Goal: Browse casually: Explore the website without a specific task or goal

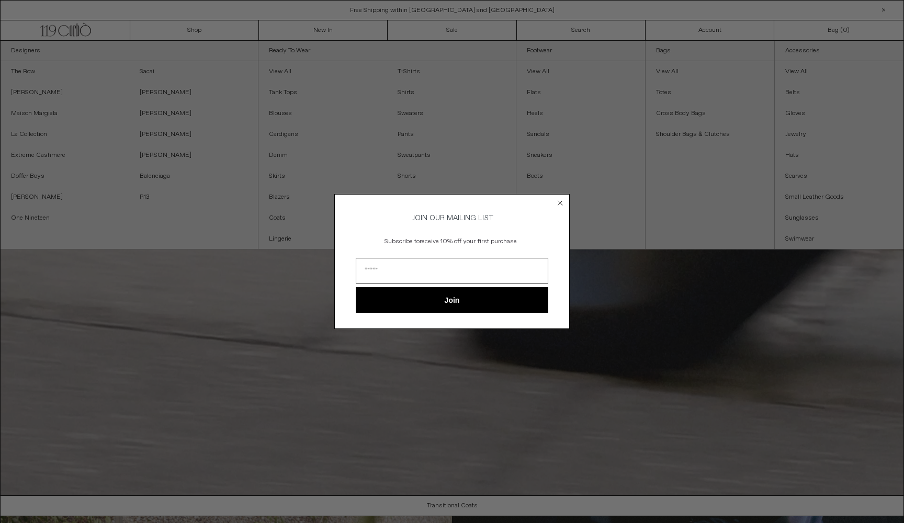
click at [561, 201] on icon "Close dialog" at bounding box center [560, 203] width 4 height 4
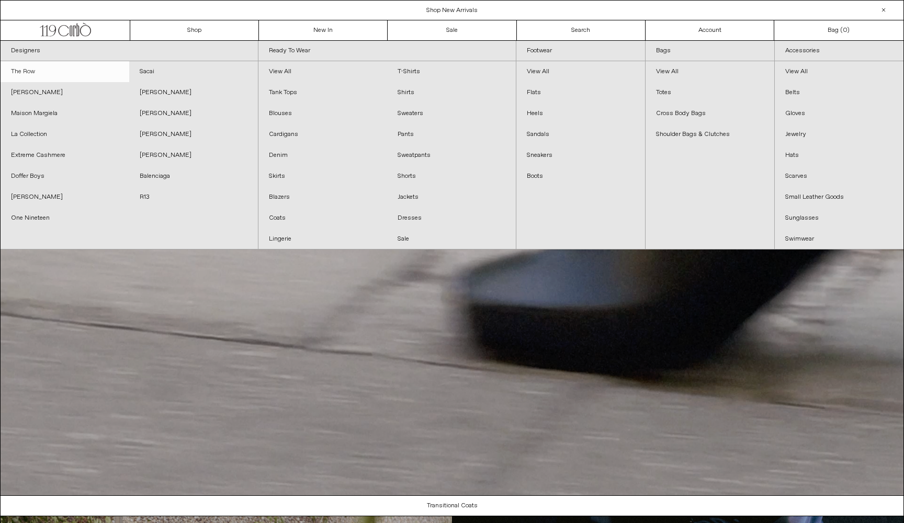
click at [32, 72] on link "The Row" at bounding box center [65, 71] width 129 height 21
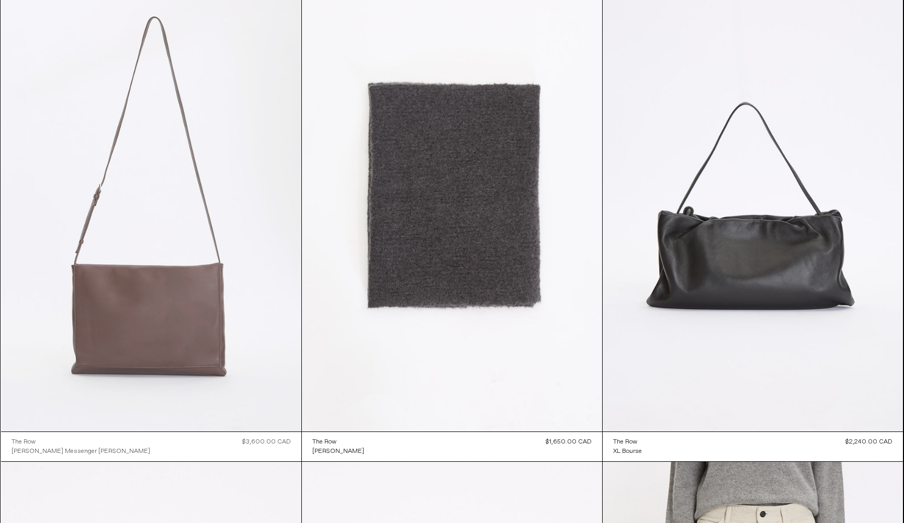
scroll to position [2527, 0]
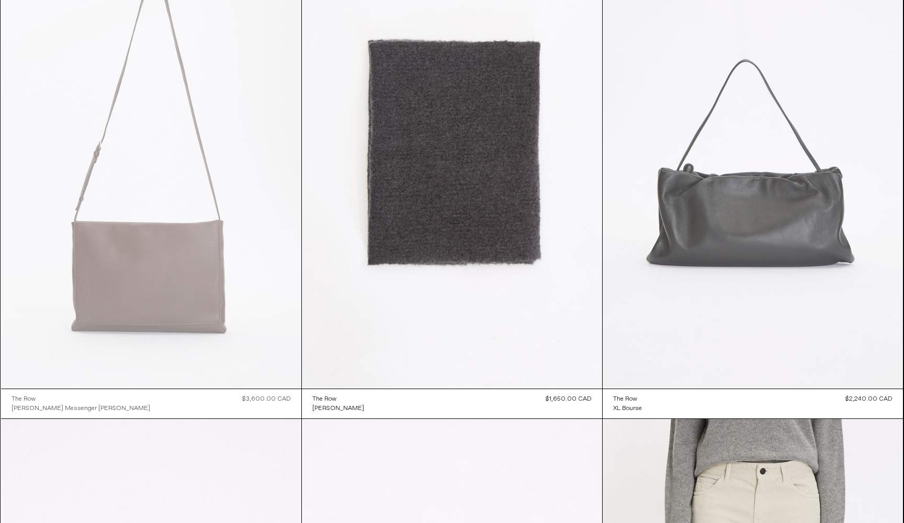
click at [774, 234] on at bounding box center [752, 163] width 300 height 450
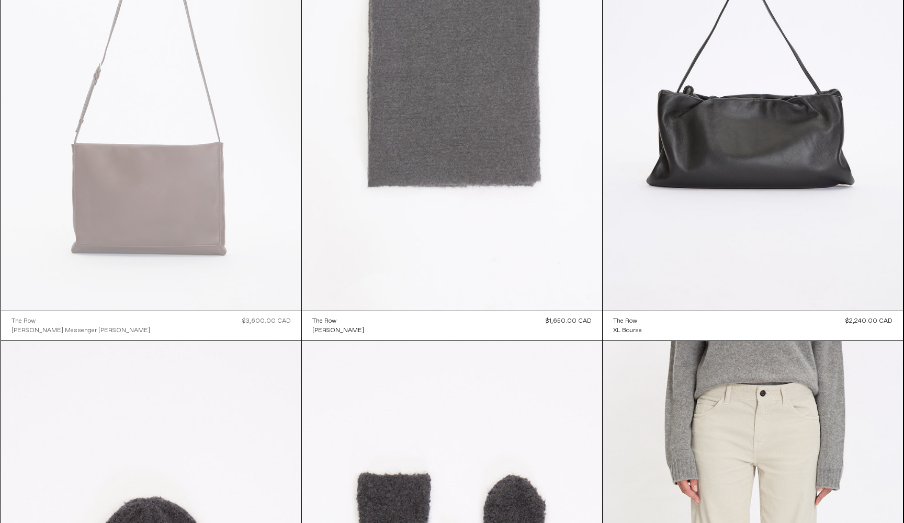
scroll to position [2610, 0]
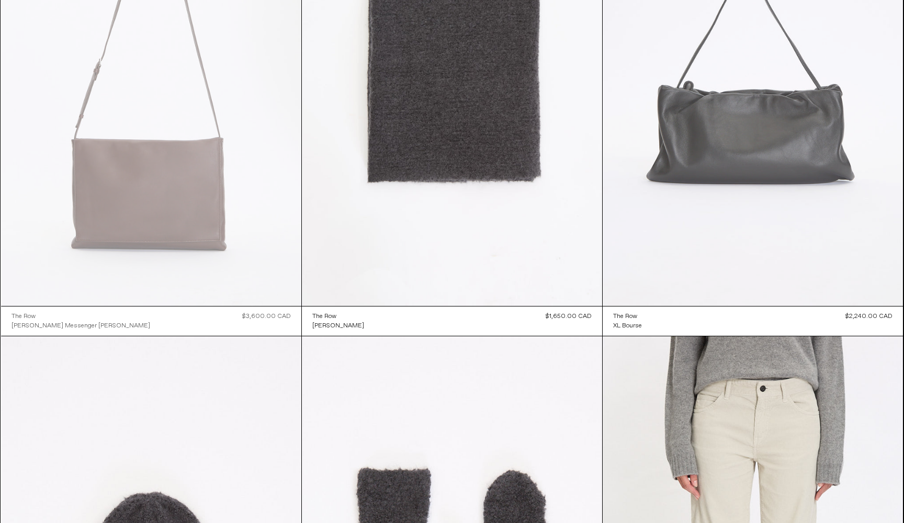
click at [760, 112] on at bounding box center [752, 80] width 300 height 450
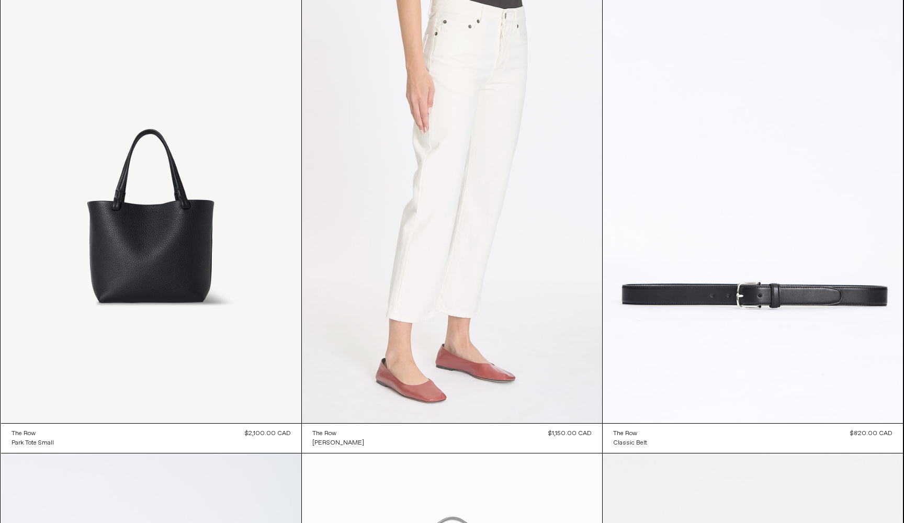
scroll to position [12114, 0]
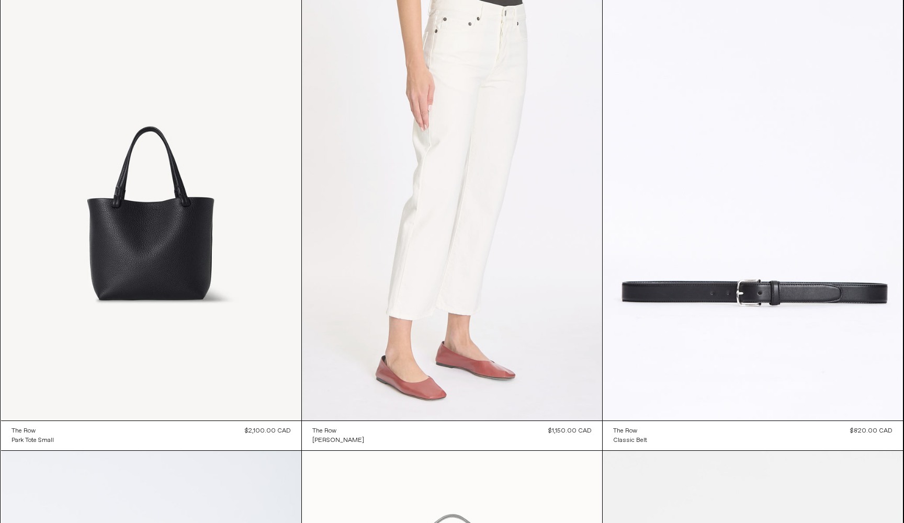
click at [457, 254] on at bounding box center [452, 195] width 300 height 450
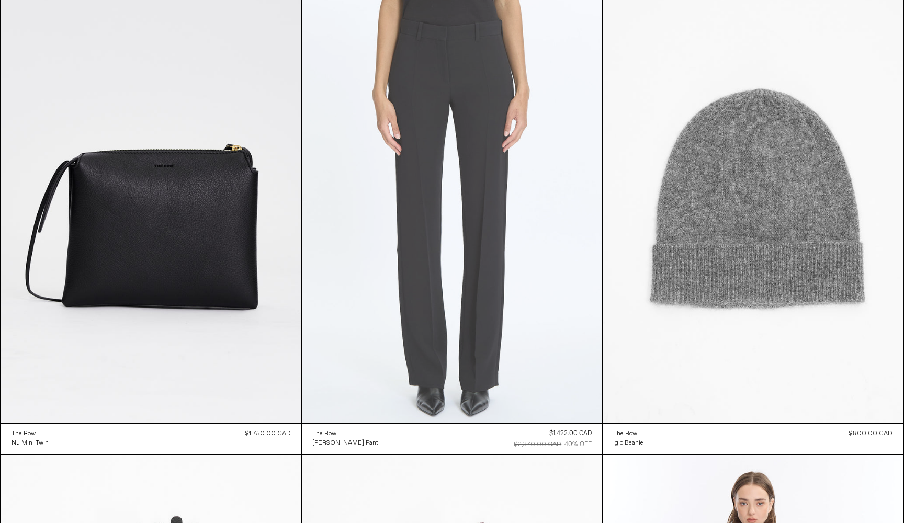
scroll to position [13073, 0]
click at [503, 276] on at bounding box center [452, 198] width 300 height 450
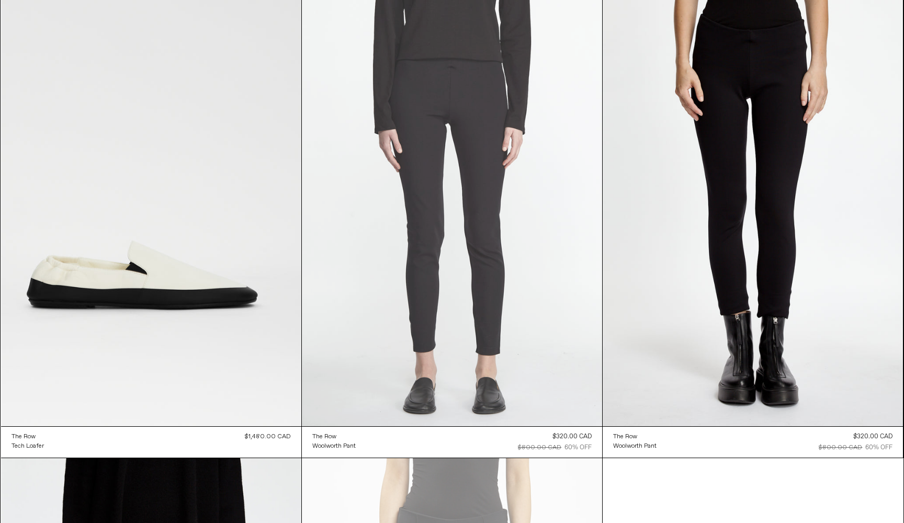
scroll to position [16439, 0]
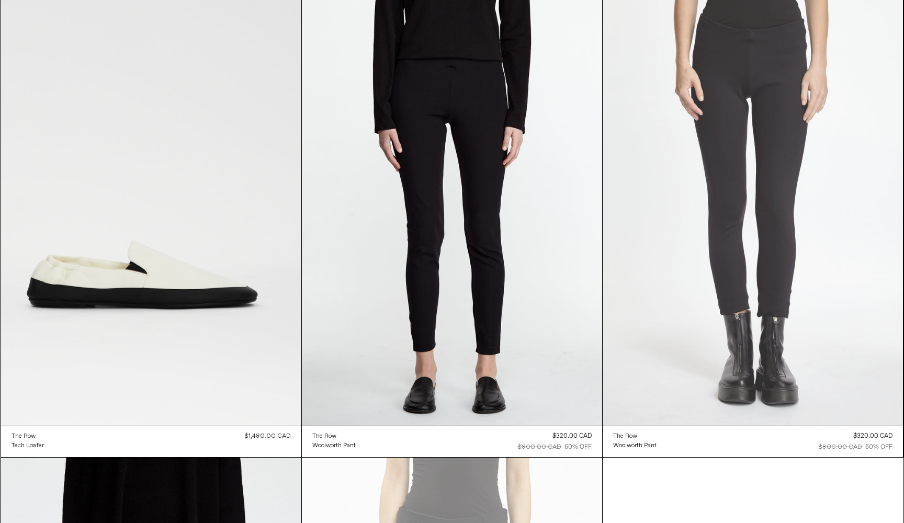
click at [711, 186] on at bounding box center [752, 200] width 300 height 450
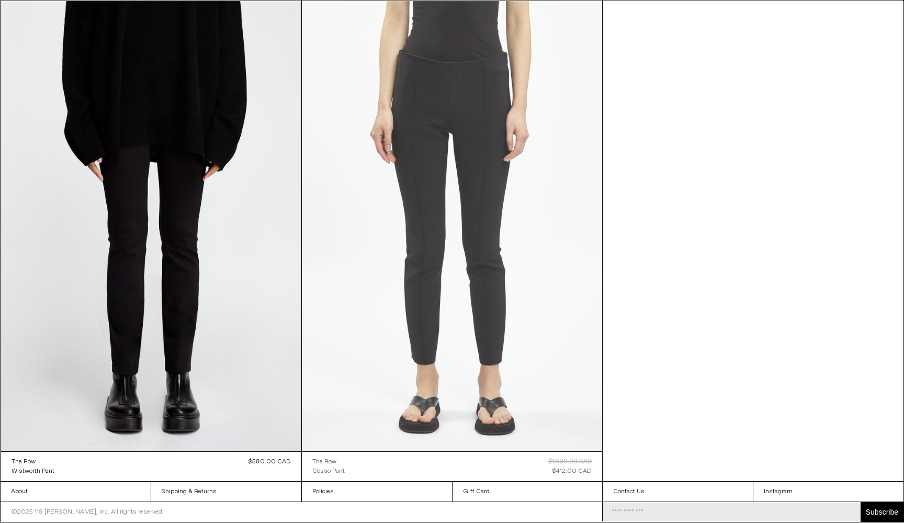
scroll to position [16897, 0]
click at [411, 297] on at bounding box center [452, 226] width 300 height 450
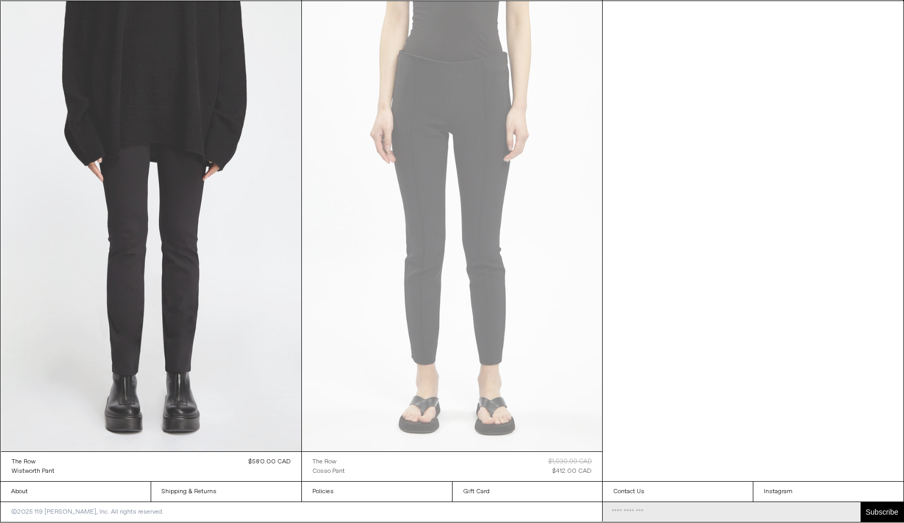
click at [119, 257] on at bounding box center [151, 226] width 300 height 450
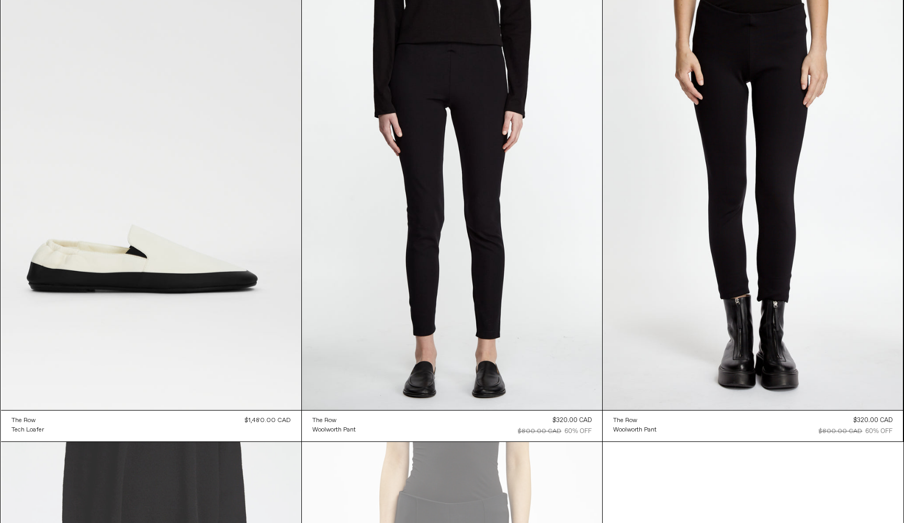
scroll to position [16482, 0]
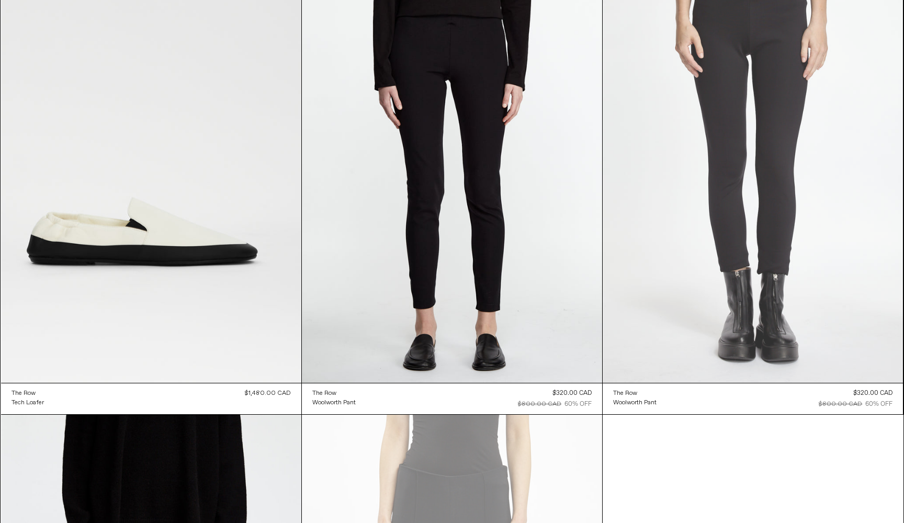
click at [719, 152] on at bounding box center [752, 157] width 300 height 450
click at [733, 211] on at bounding box center [752, 157] width 300 height 450
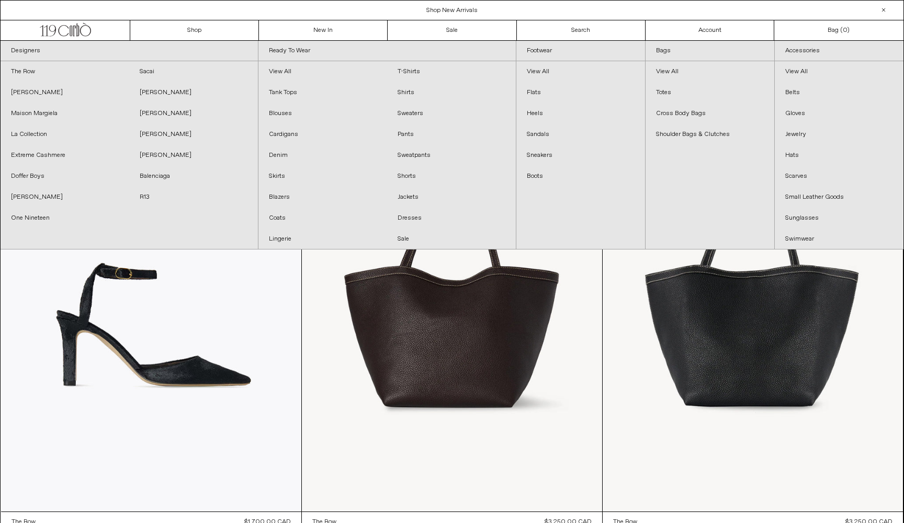
scroll to position [0, 0]
click at [40, 171] on link "Doffer Boys" at bounding box center [65, 176] width 129 height 21
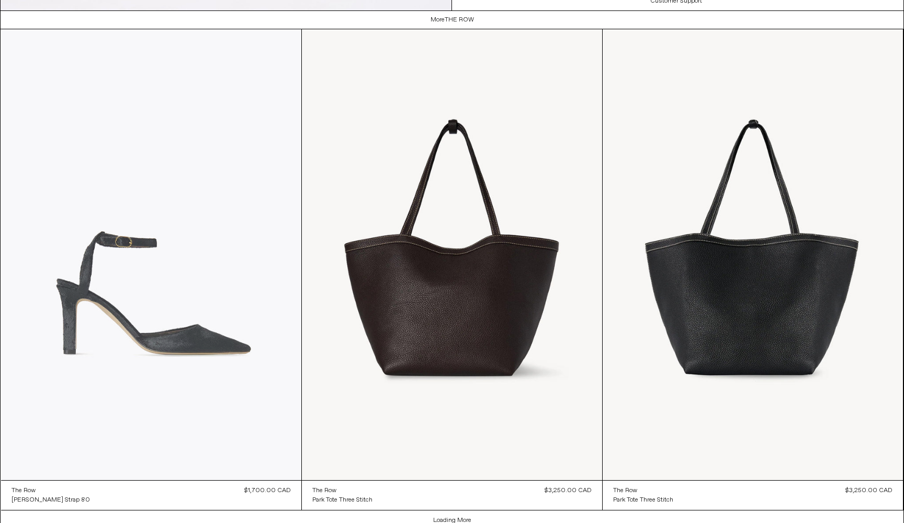
scroll to position [1180, 0]
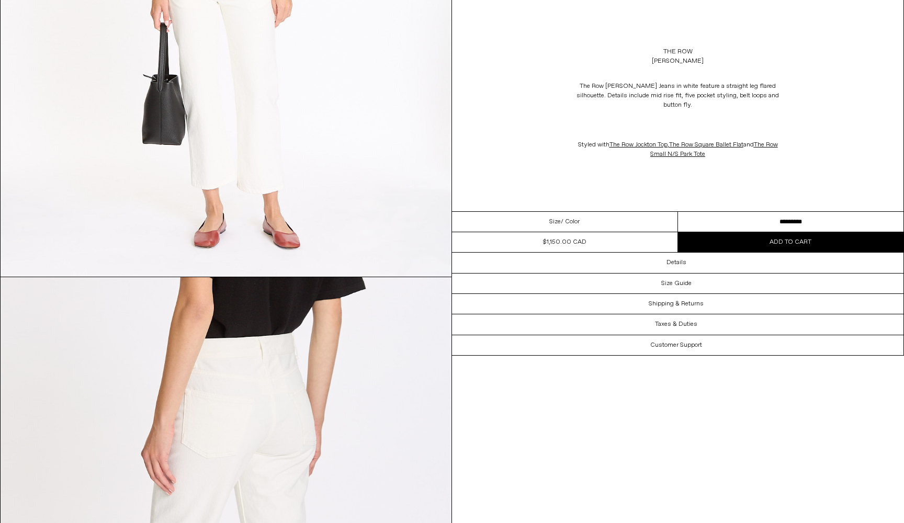
scroll to position [1479, 0]
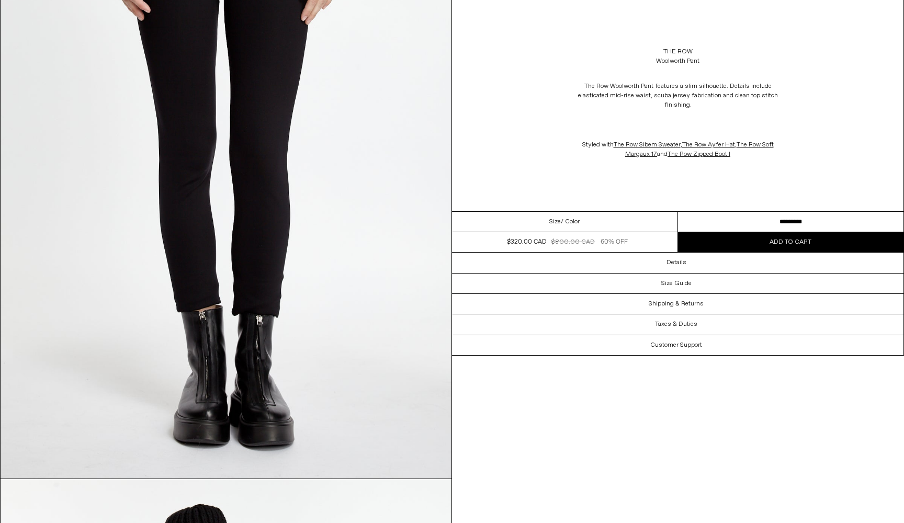
scroll to position [260, 0]
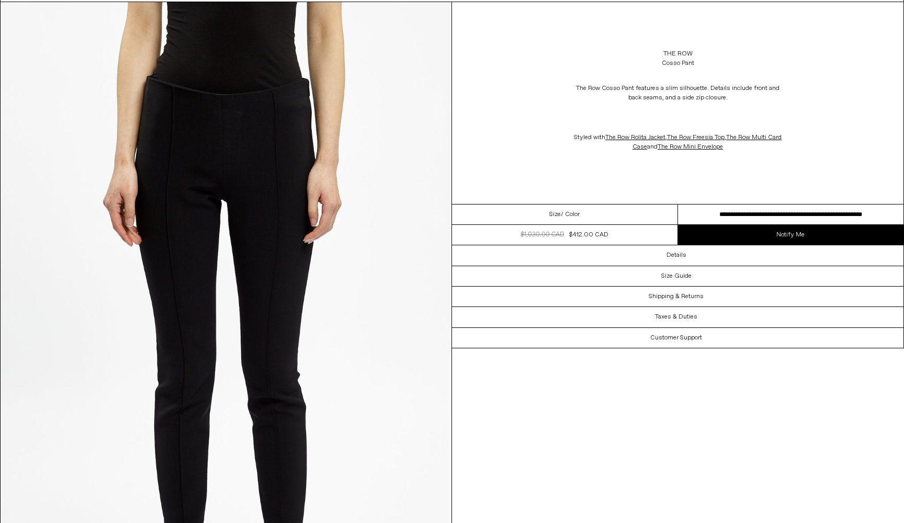
scroll to position [58, 0]
click at [279, 351] on img at bounding box center [226, 341] width 451 height 676
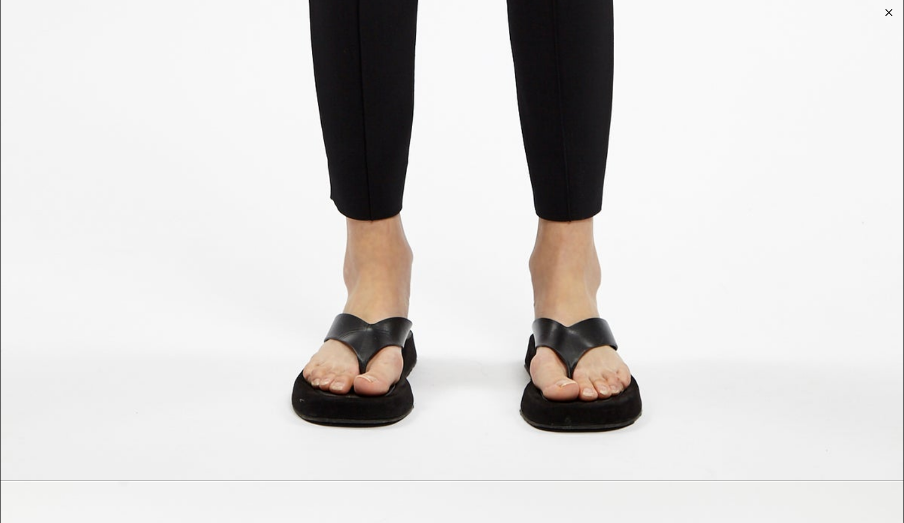
scroll to position [889, 0]
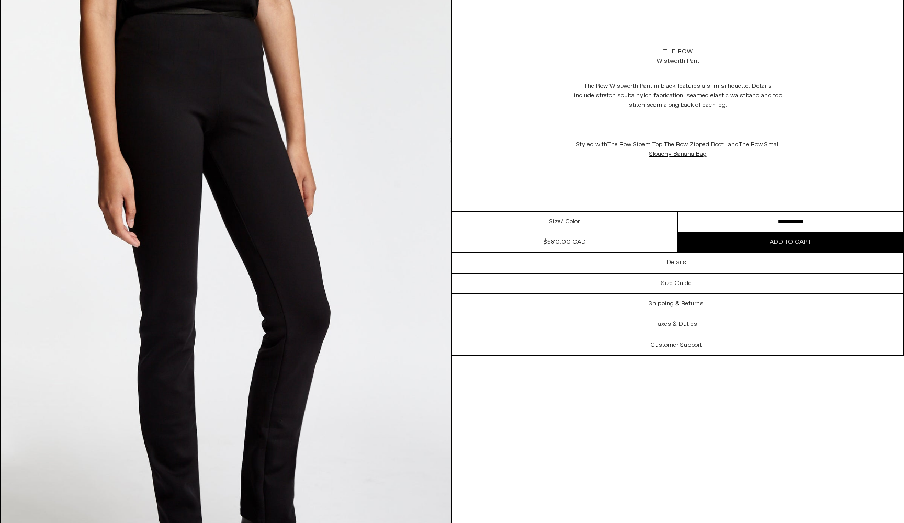
scroll to position [1449, 0]
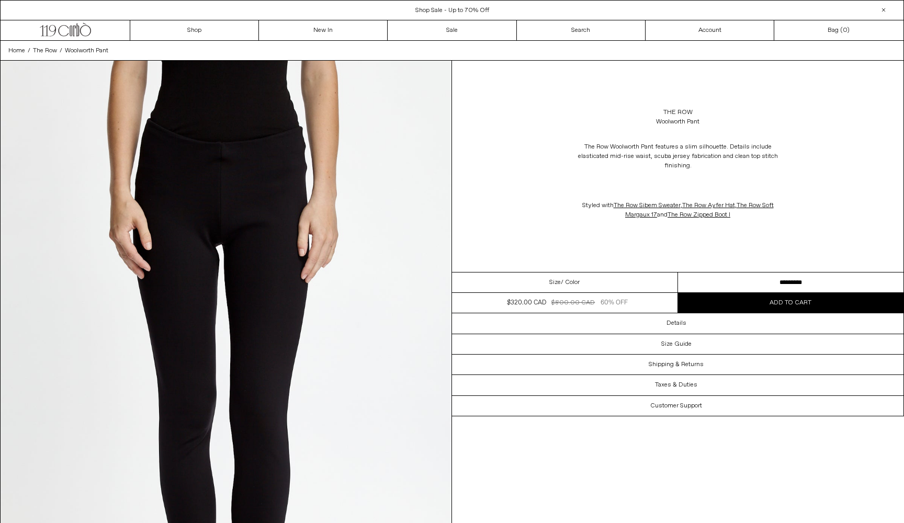
click at [264, 385] on img at bounding box center [226, 399] width 451 height 676
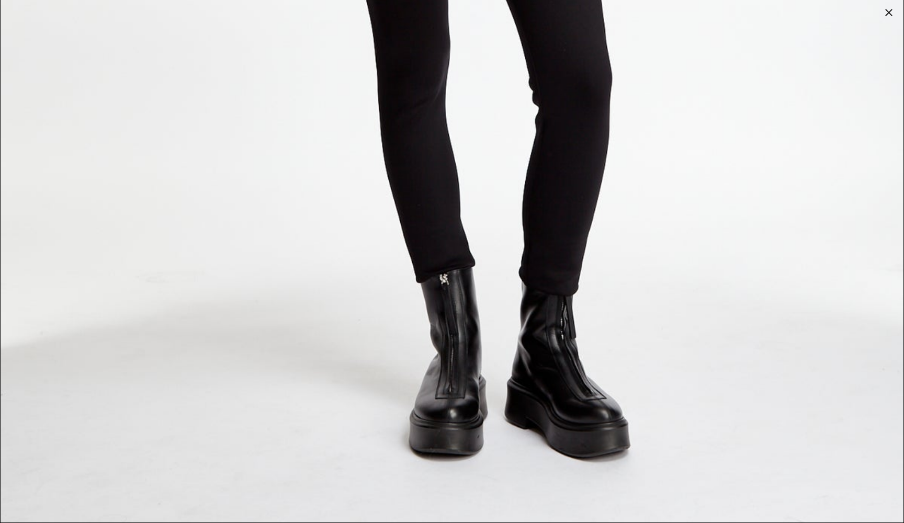
scroll to position [6250, 0]
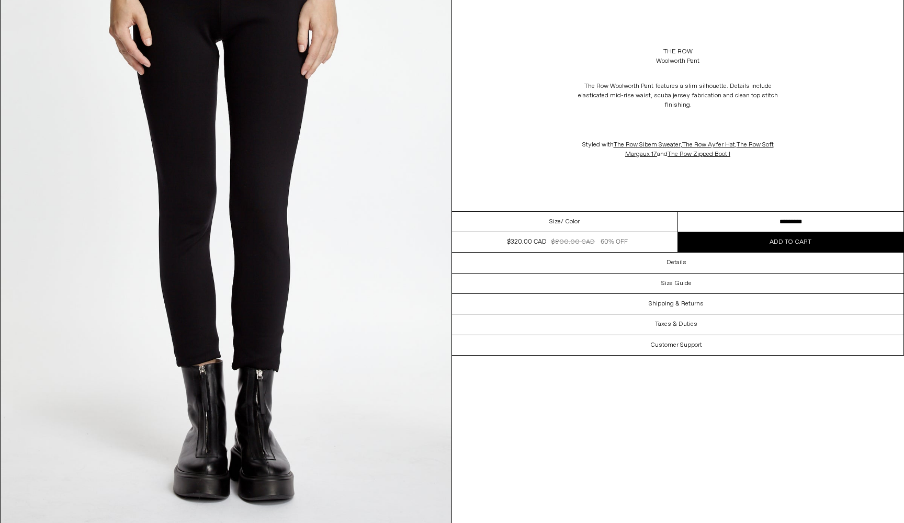
scroll to position [206, 0]
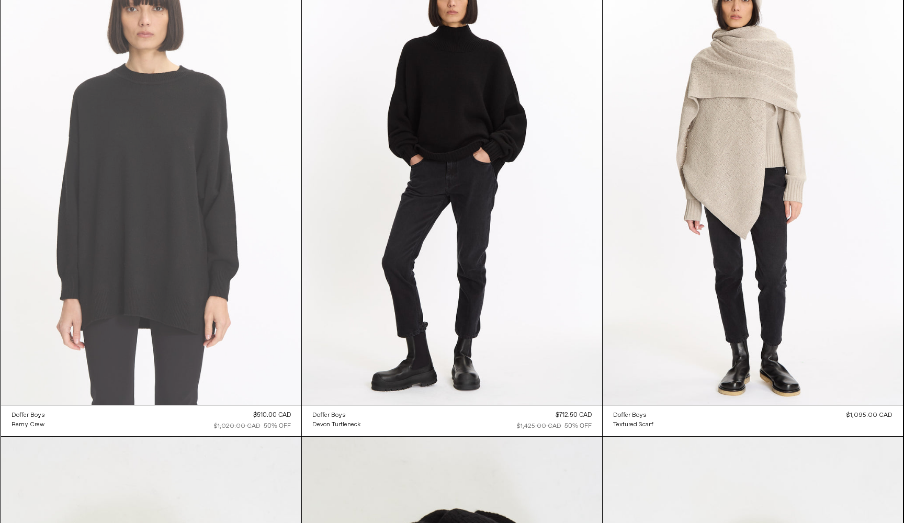
scroll to position [116, 0]
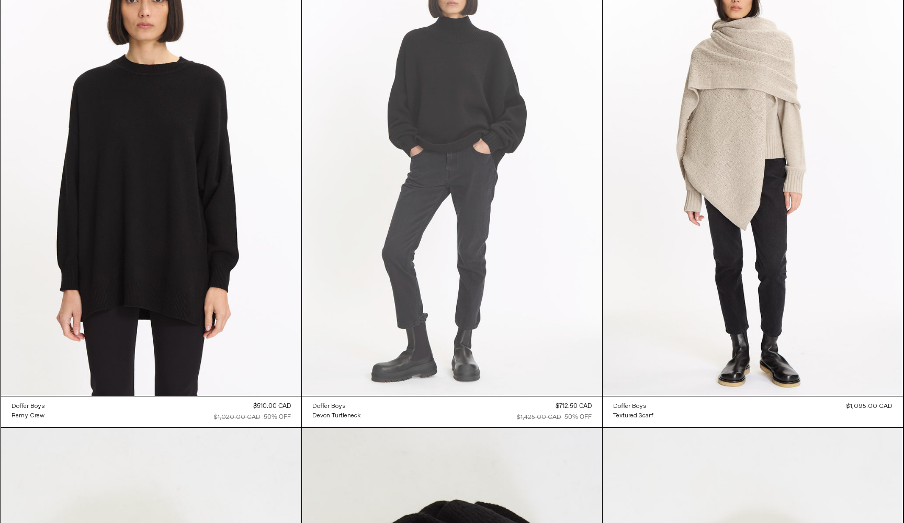
click at [401, 185] on at bounding box center [452, 171] width 300 height 450
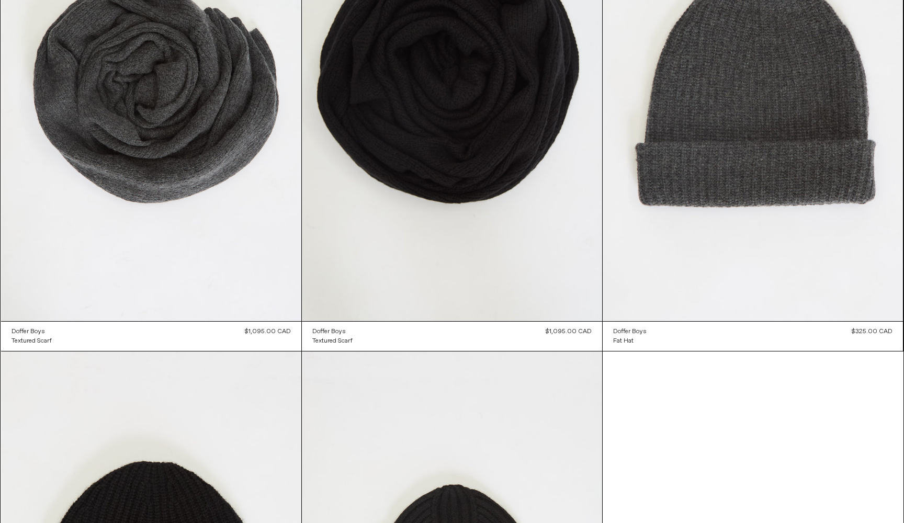
scroll to position [674, 0]
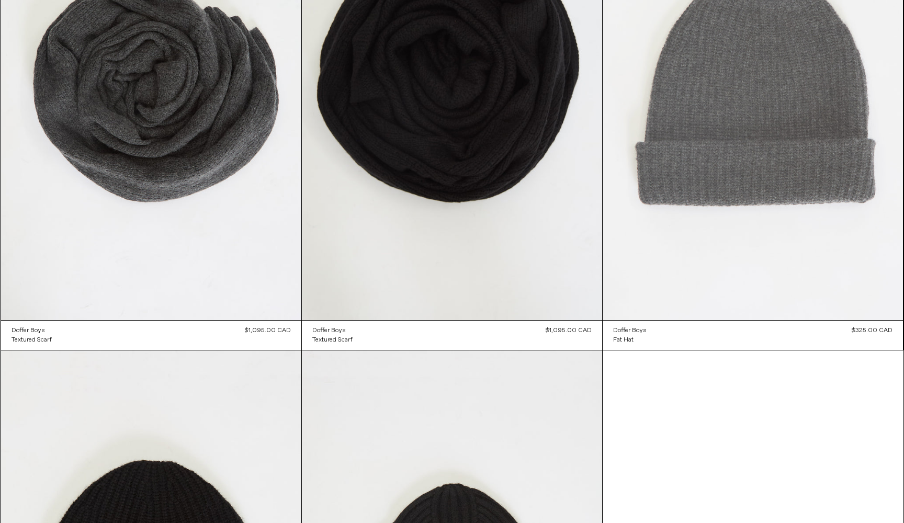
click at [719, 110] on at bounding box center [752, 94] width 300 height 450
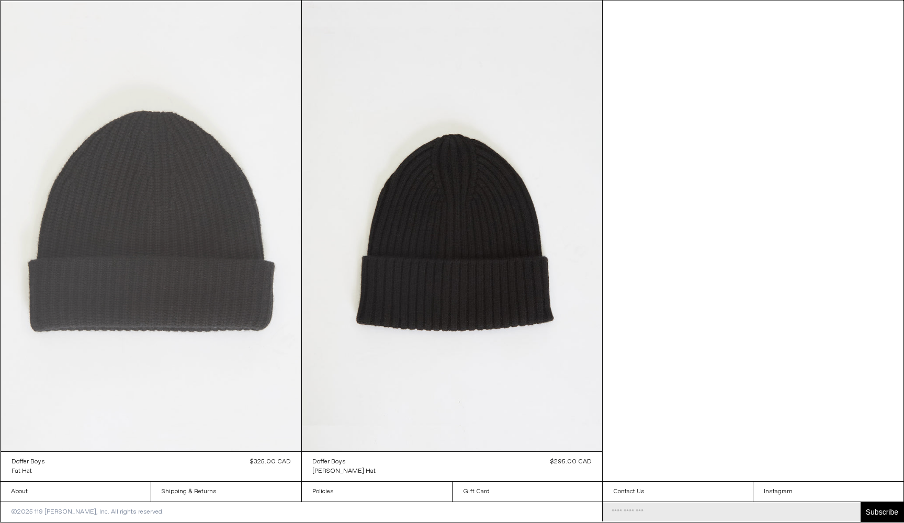
scroll to position [1023, 0]
click at [219, 243] on at bounding box center [151, 226] width 300 height 450
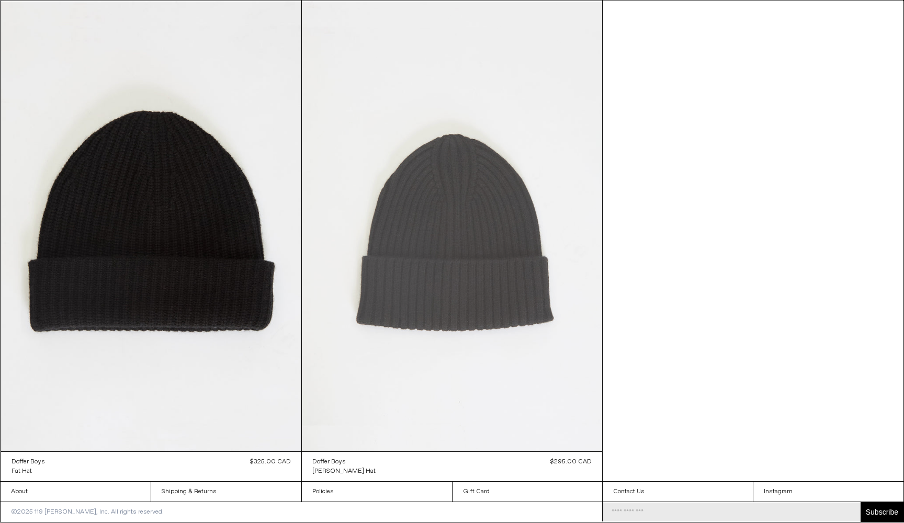
click at [436, 264] on at bounding box center [452, 226] width 300 height 450
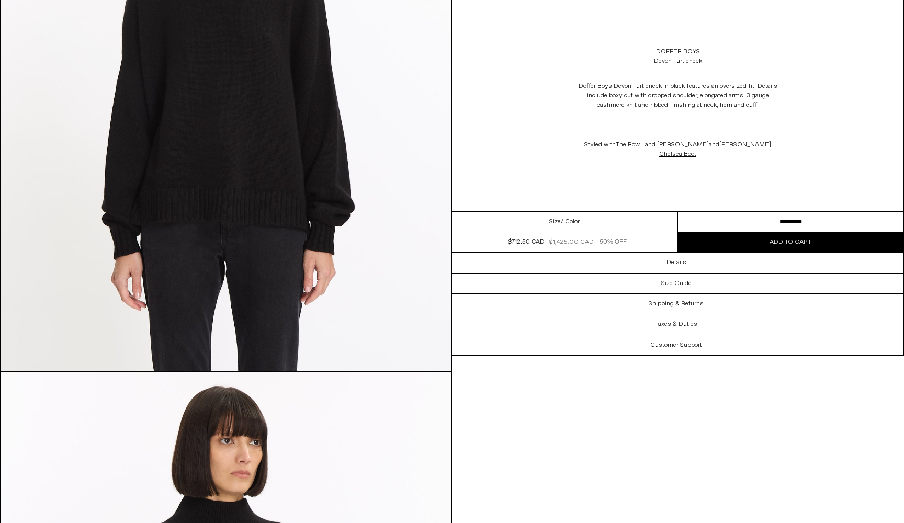
scroll to position [831, 0]
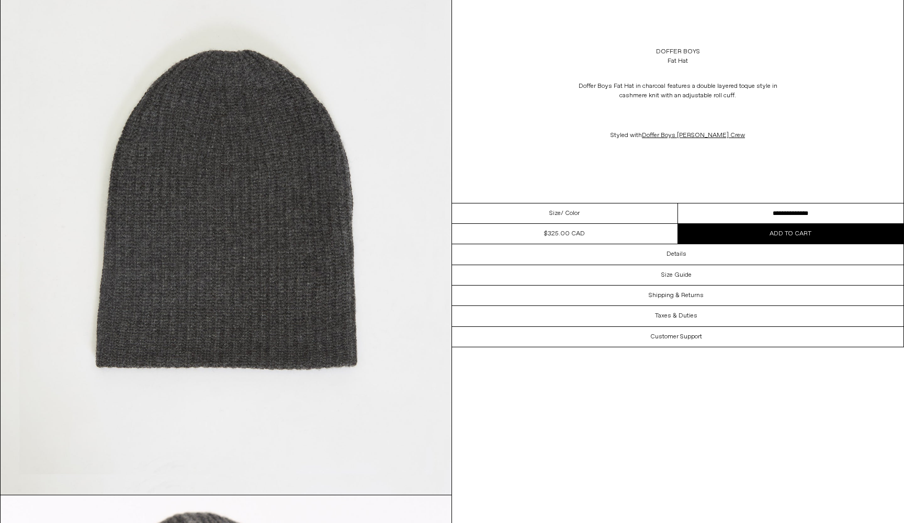
scroll to position [1277, 0]
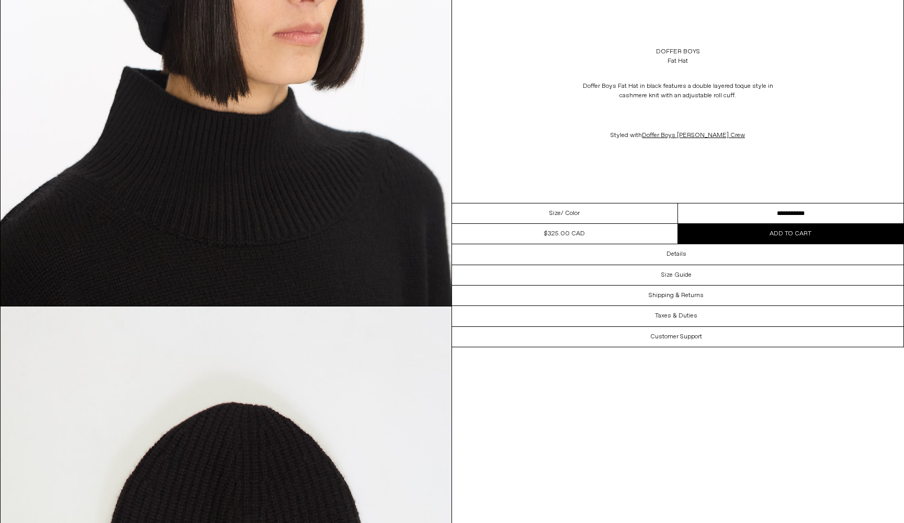
scroll to position [1484, 0]
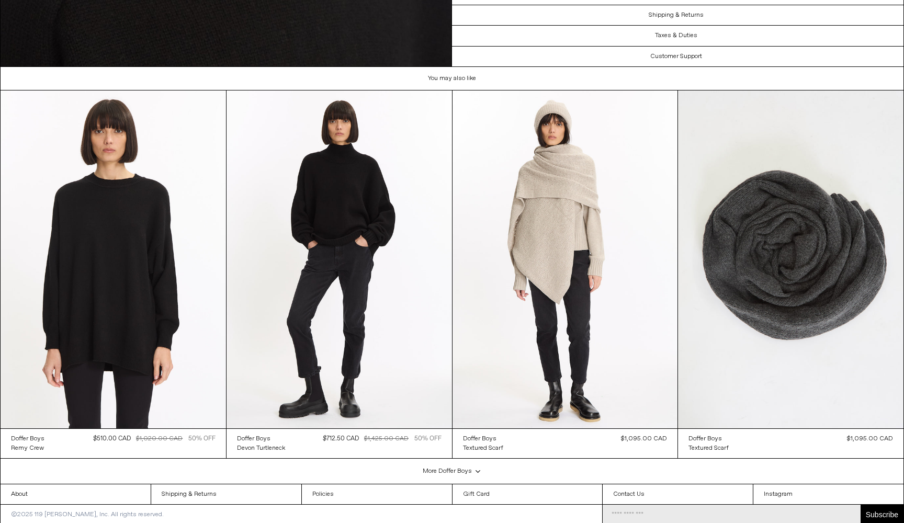
scroll to position [1687, 0]
